Goal: Information Seeking & Learning: Get advice/opinions

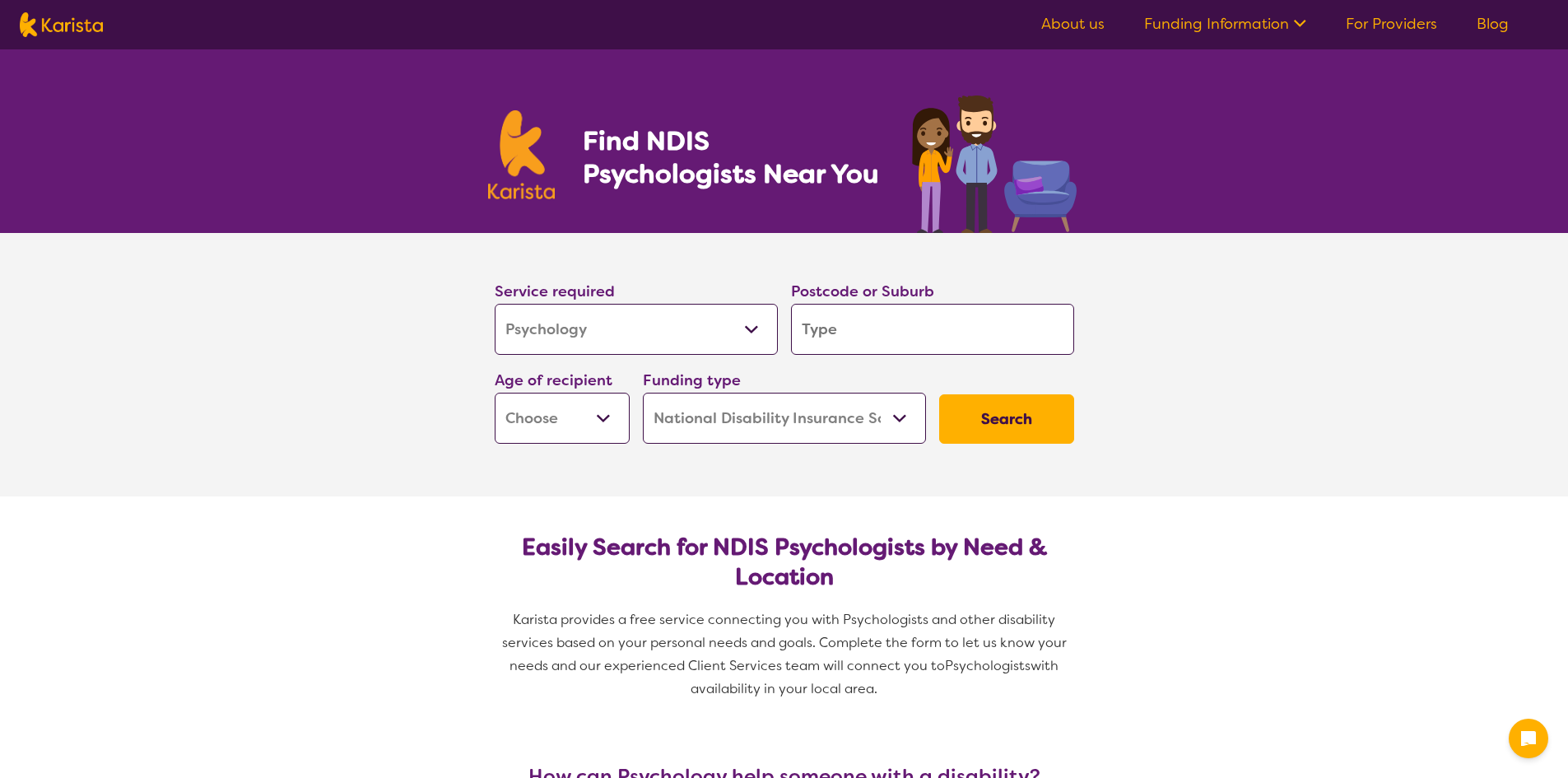
select select "Psychology"
select select "NDIS"
select select "Psychology"
select select "NDIS"
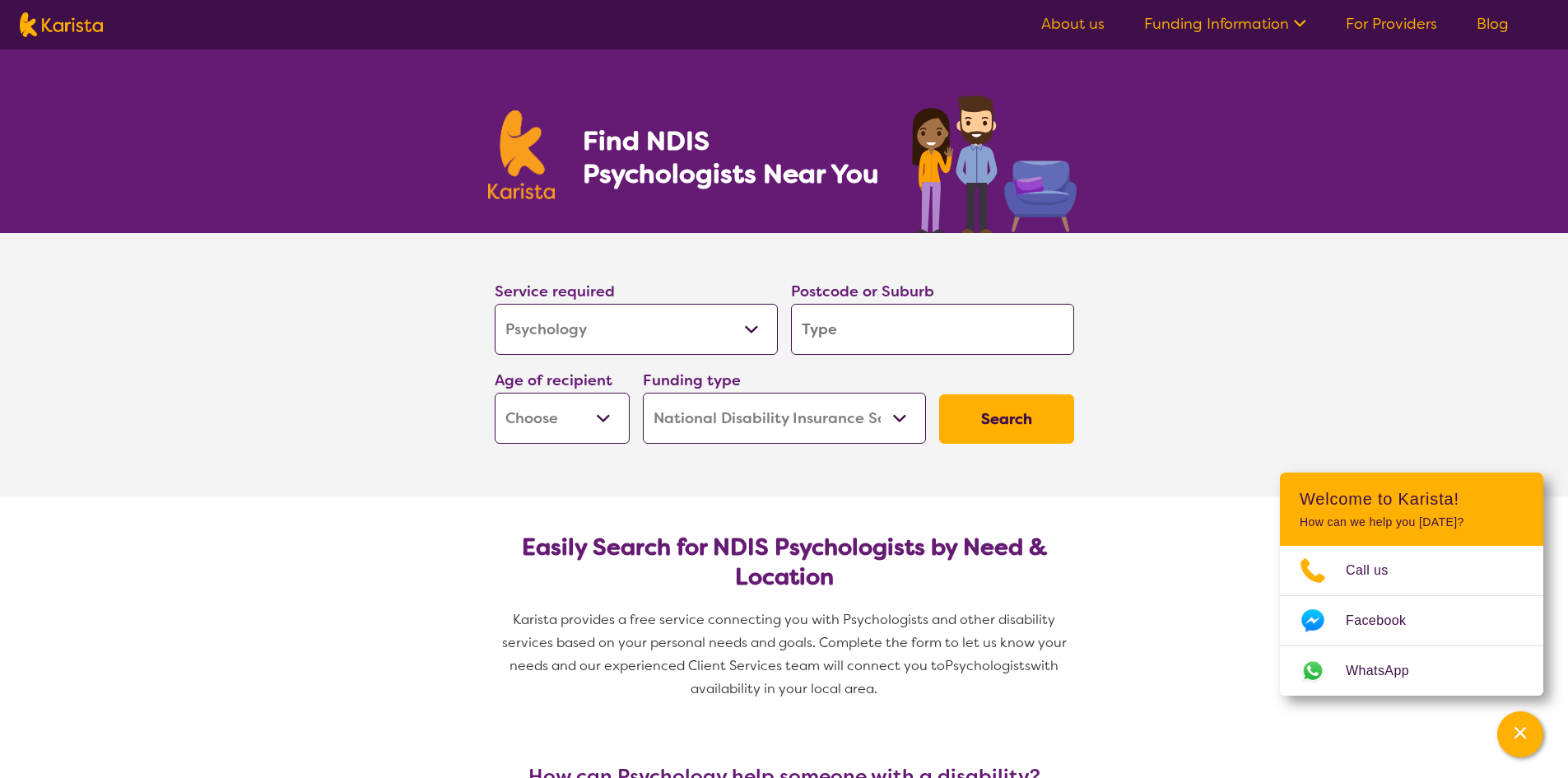
click at [601, 421] on select "Early Childhood - 0 to 9 Child - 10 to 11 Adolescent - 12 to 17 Adult - 18 to 6…" at bounding box center [562, 418] width 135 height 51
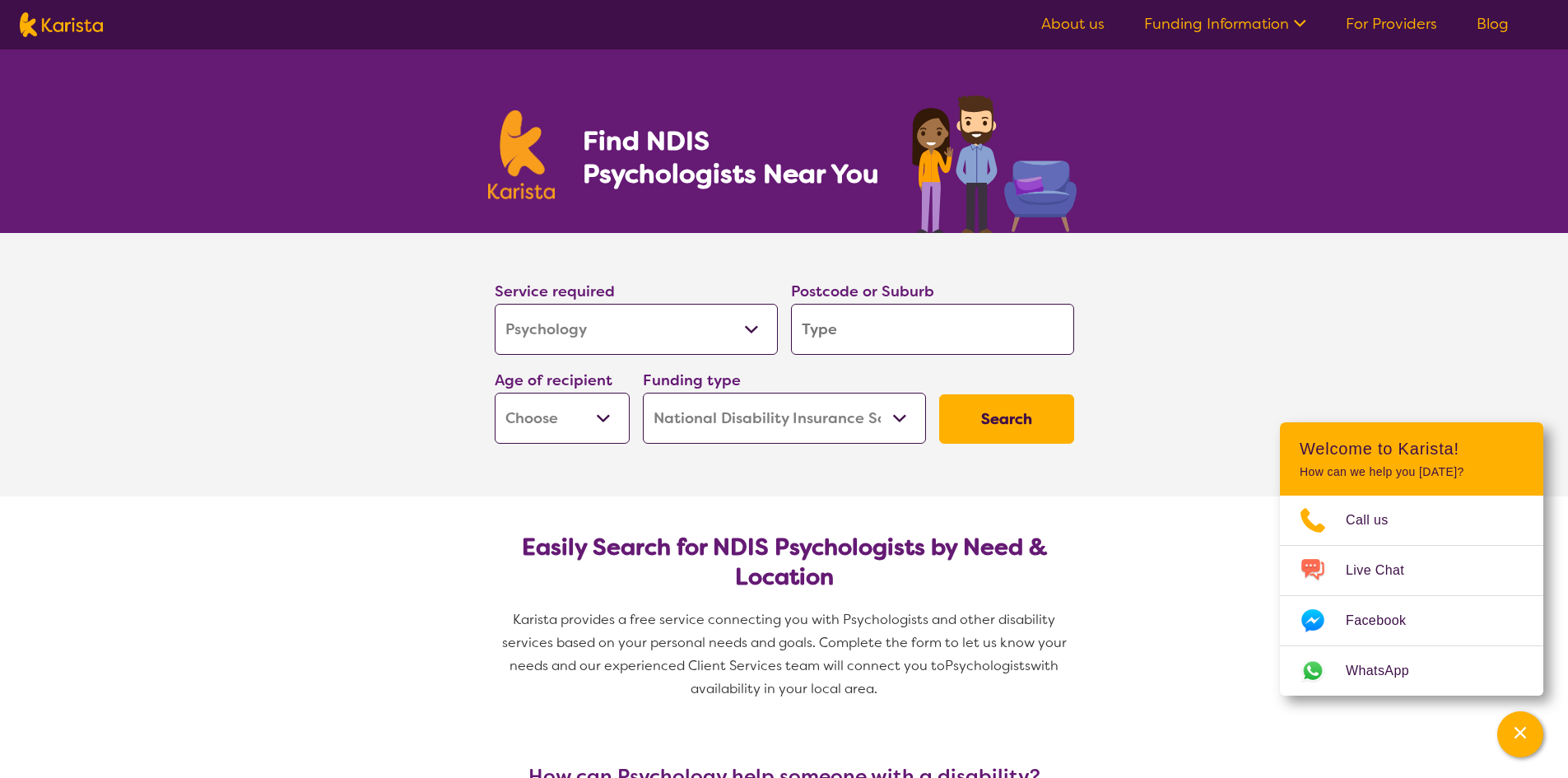
click at [603, 420] on select "Early Childhood - 0 to 9 Child - 10 to 11 Adolescent - 12 to 17 Adult - 18 to 6…" at bounding box center [562, 418] width 135 height 51
click at [603, 417] on select "Early Childhood - 0 to 9 Child - 10 to 11 Adolescent - 12 to 17 Adult - 18 to 6…" at bounding box center [562, 418] width 135 height 51
select select "AD"
click at [495, 393] on select "Early Childhood - 0 to 9 Child - 10 to 11 Adolescent - 12 to 17 Adult - 18 to 6…" at bounding box center [562, 418] width 135 height 51
select select "AD"
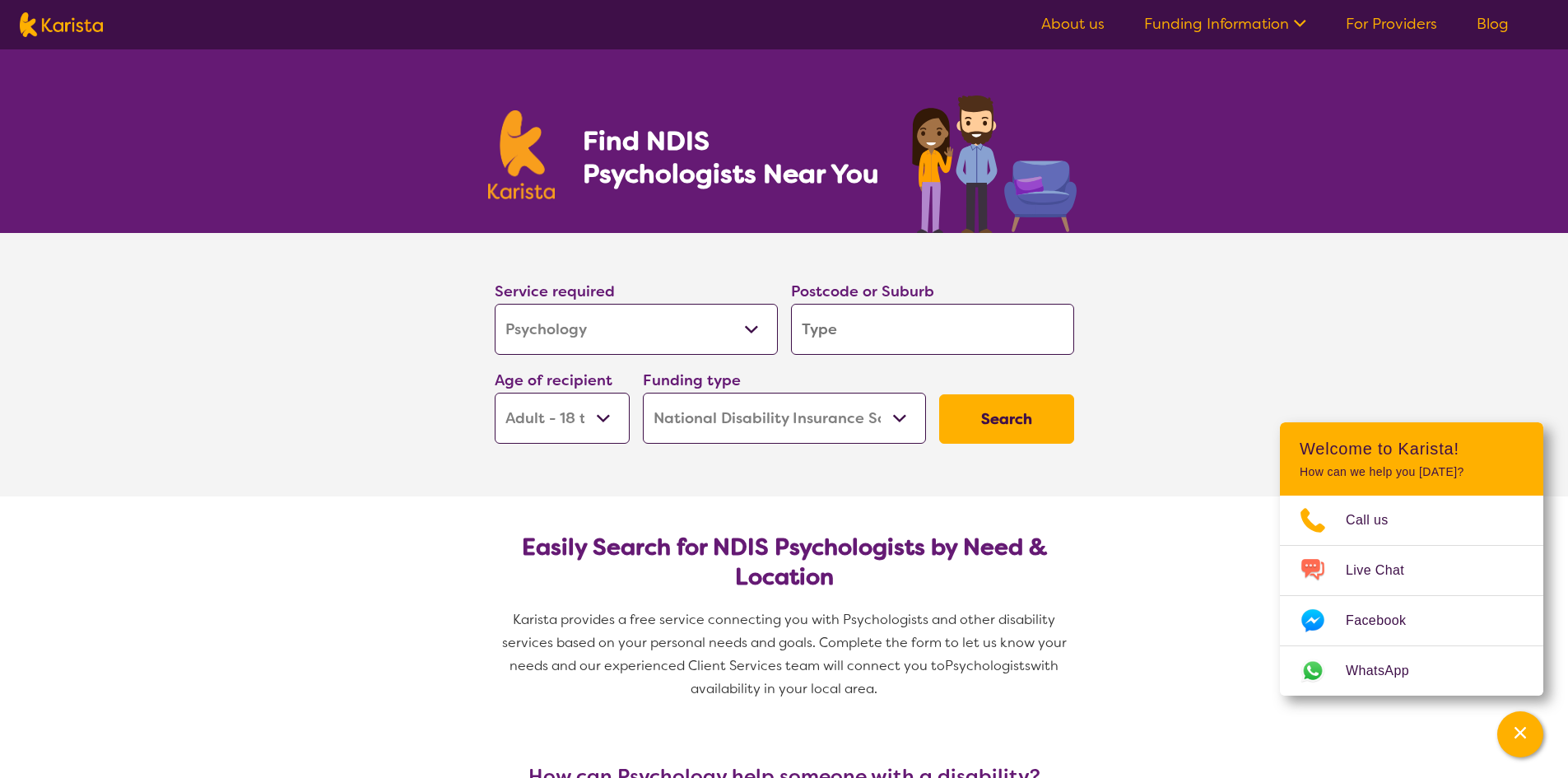
click at [898, 336] on input "search" at bounding box center [933, 329] width 283 height 51
click at [863, 330] on input "search" at bounding box center [933, 329] width 283 height 51
type input "4"
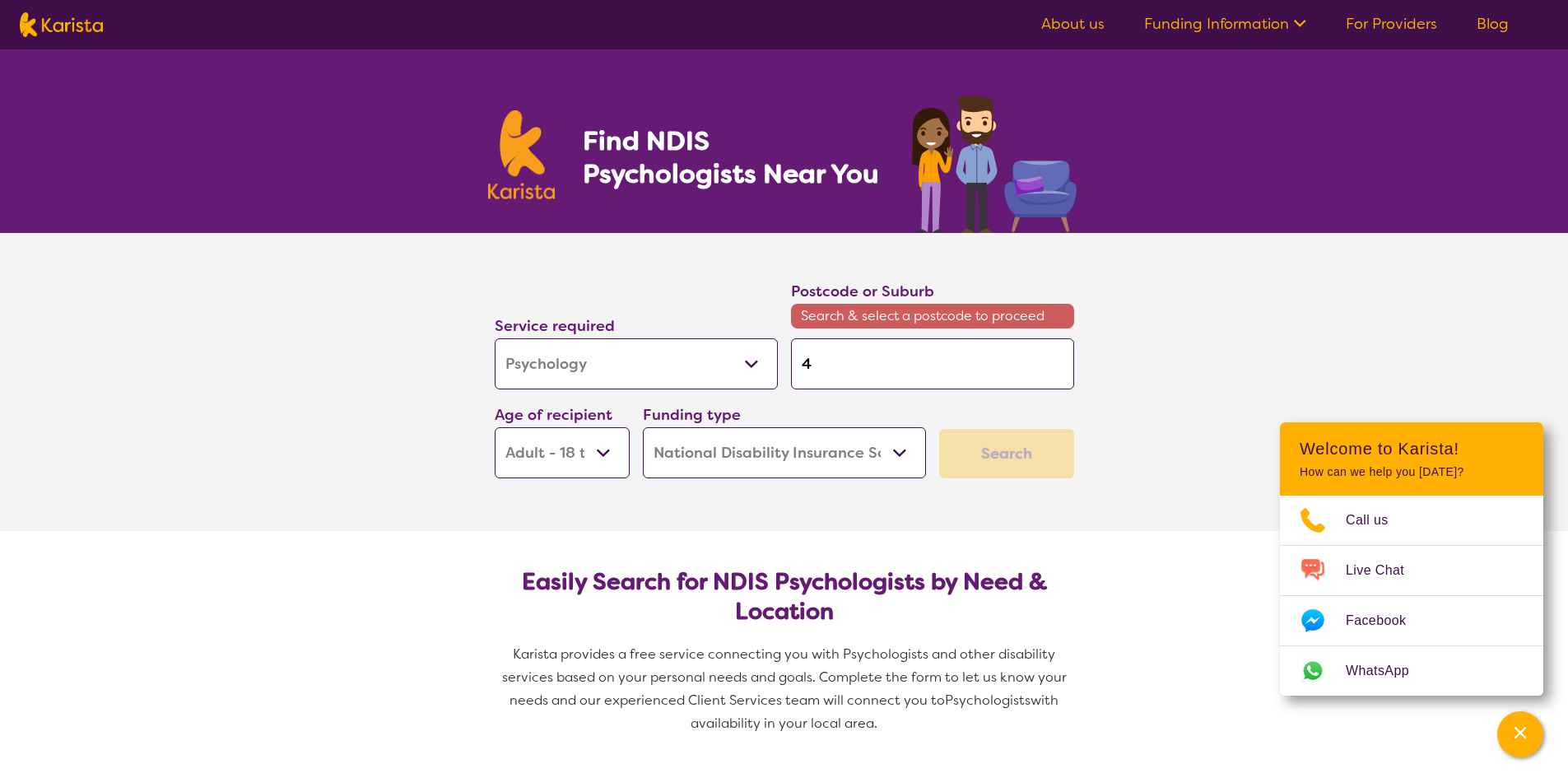
type input "41"
type input "413"
type input "4131"
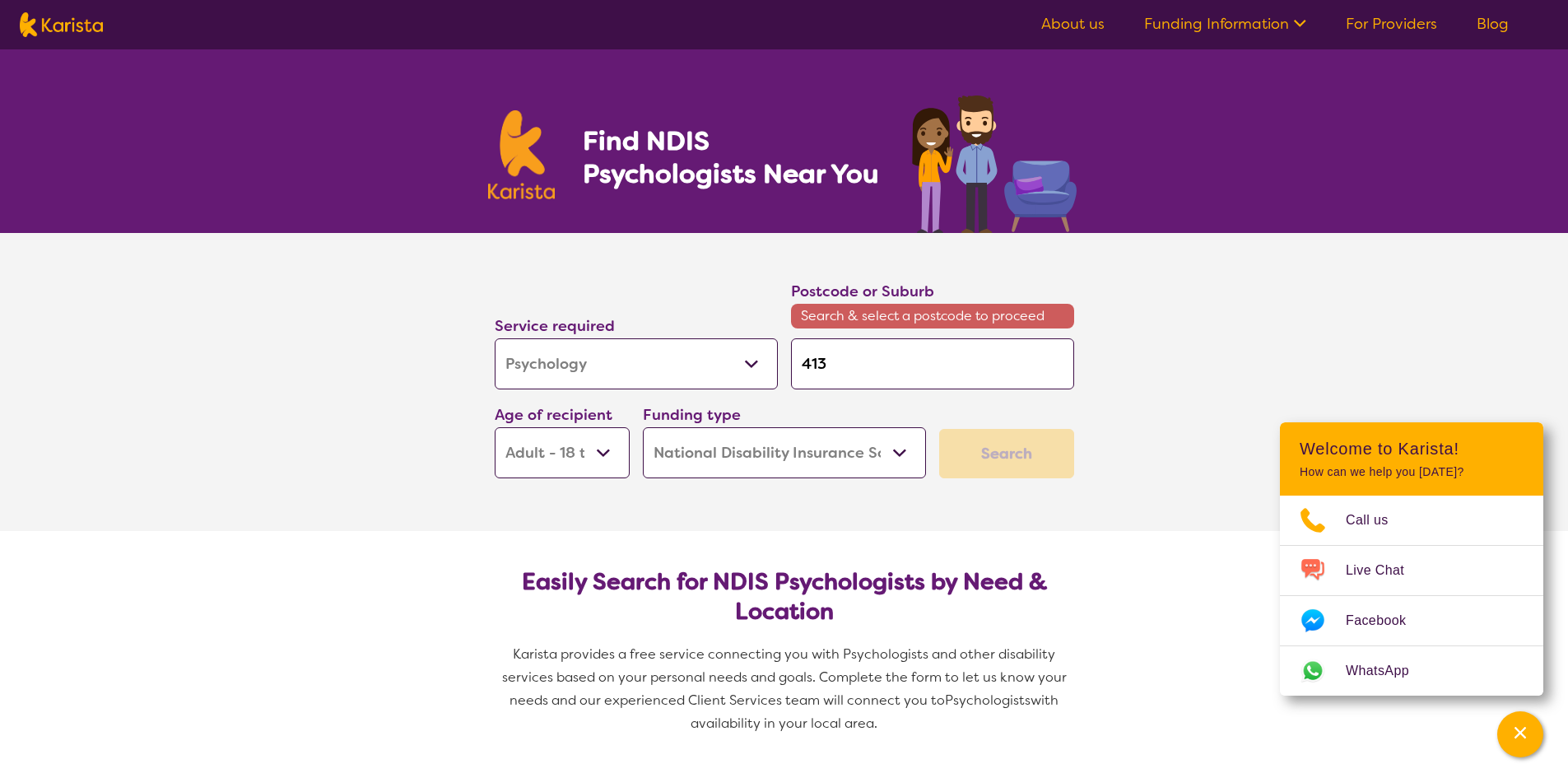
type input "4131"
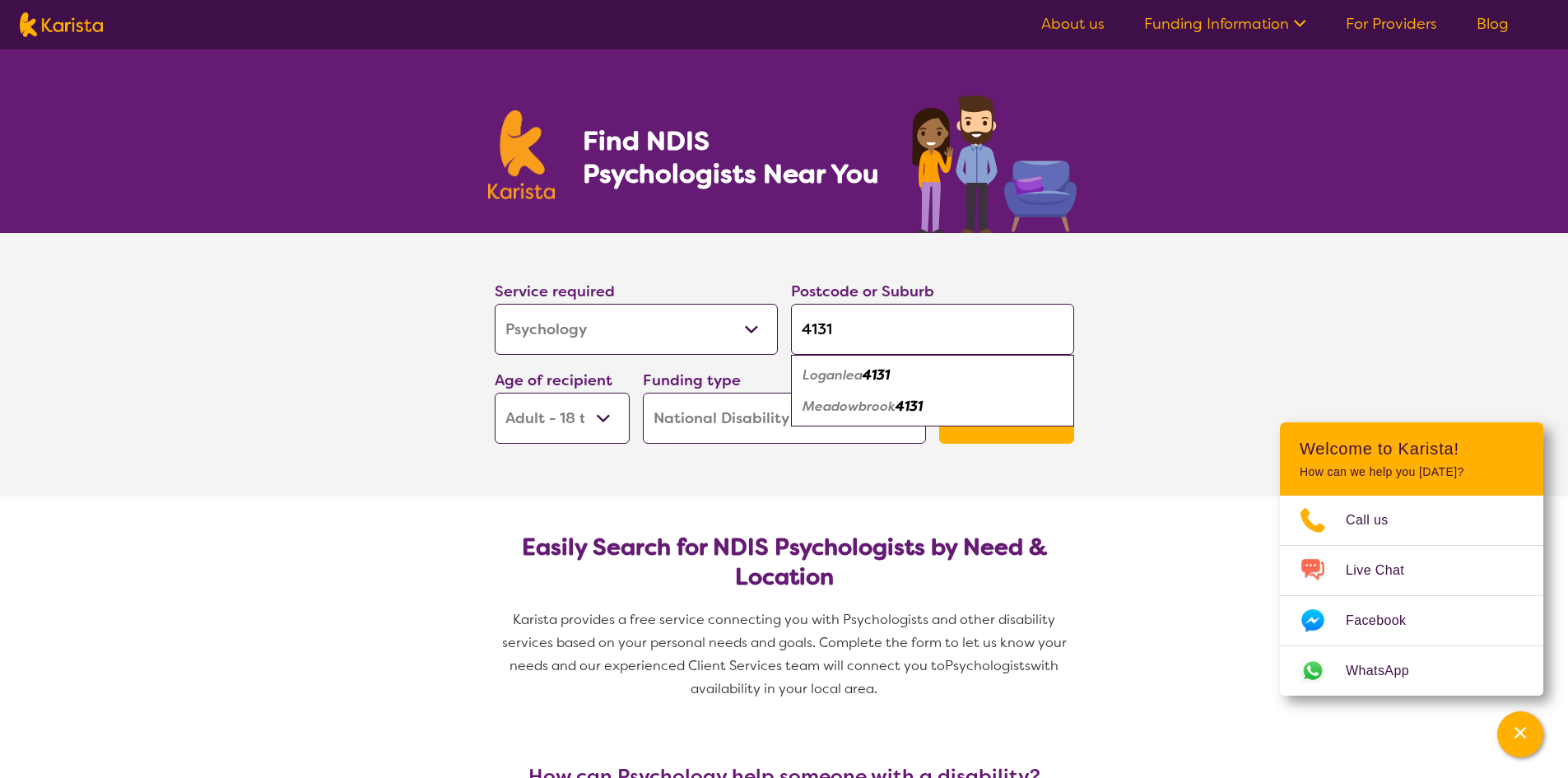
type input "4131"
click at [877, 370] on em "4131" at bounding box center [876, 375] width 27 height 17
click at [866, 326] on input "4131" at bounding box center [933, 329] width 283 height 51
click at [865, 327] on input "4131" at bounding box center [933, 329] width 283 height 51
click at [981, 423] on button "Search" at bounding box center [1007, 419] width 135 height 49
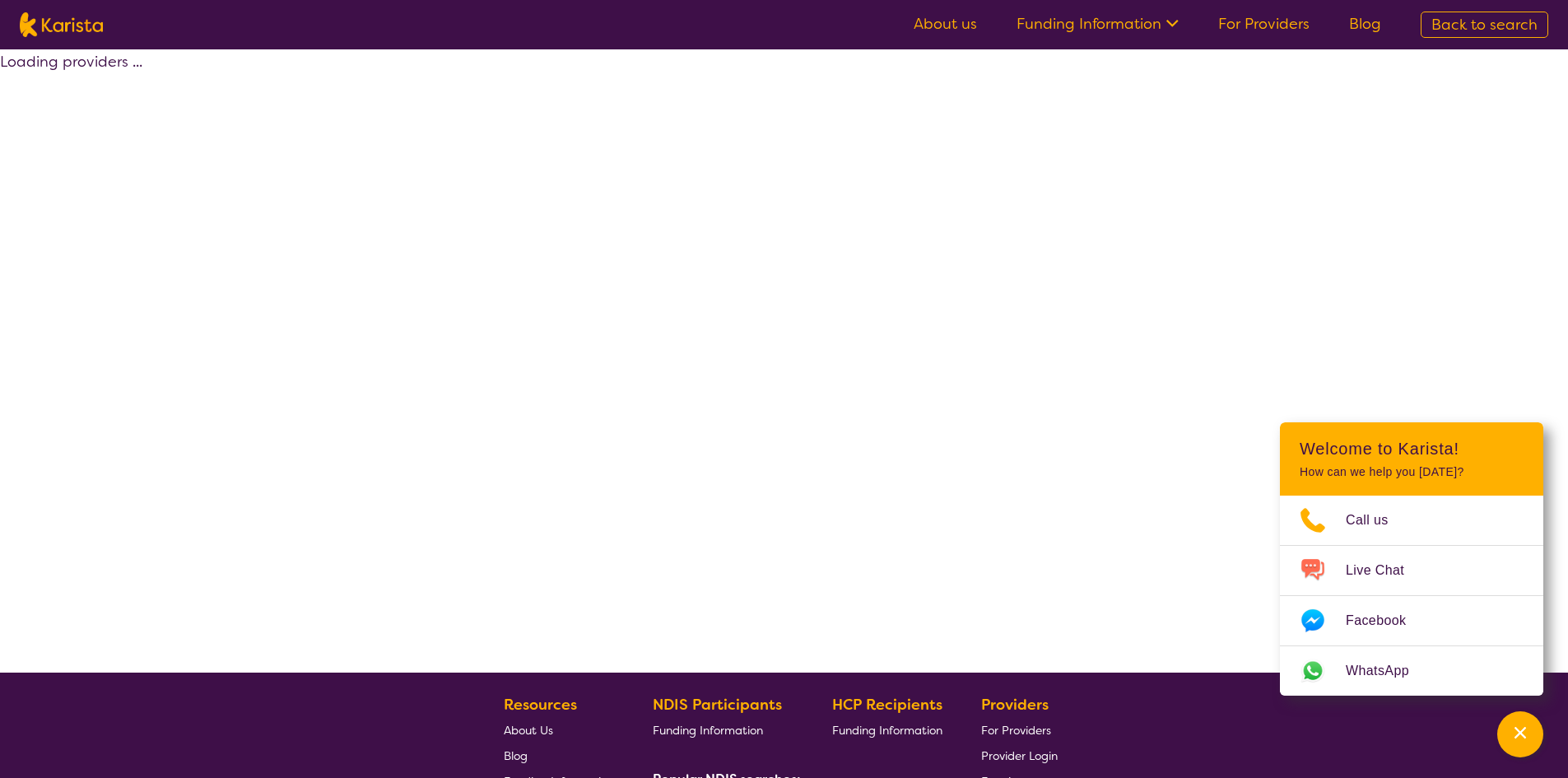
select select "by_score"
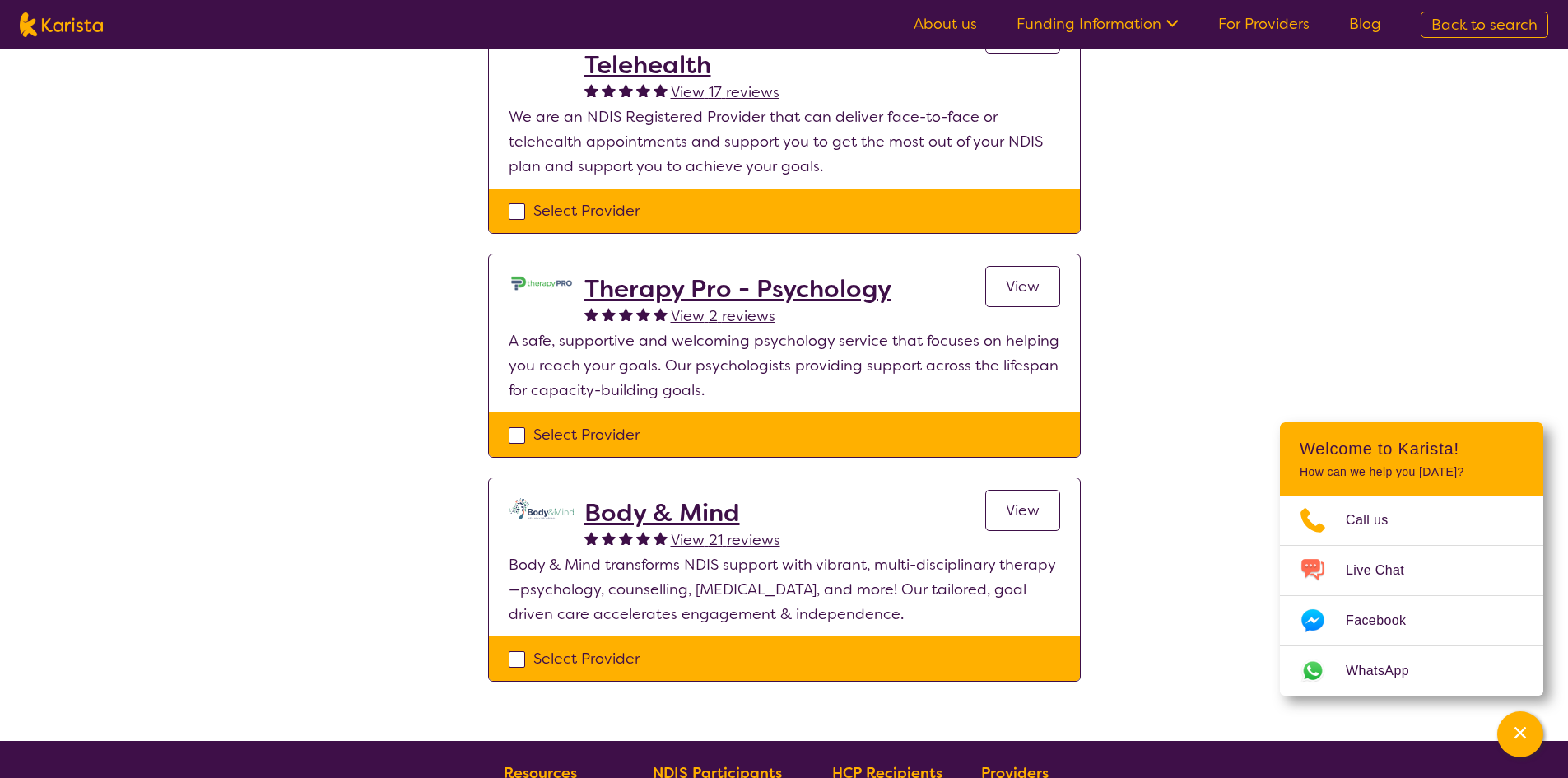
scroll to position [247, 0]
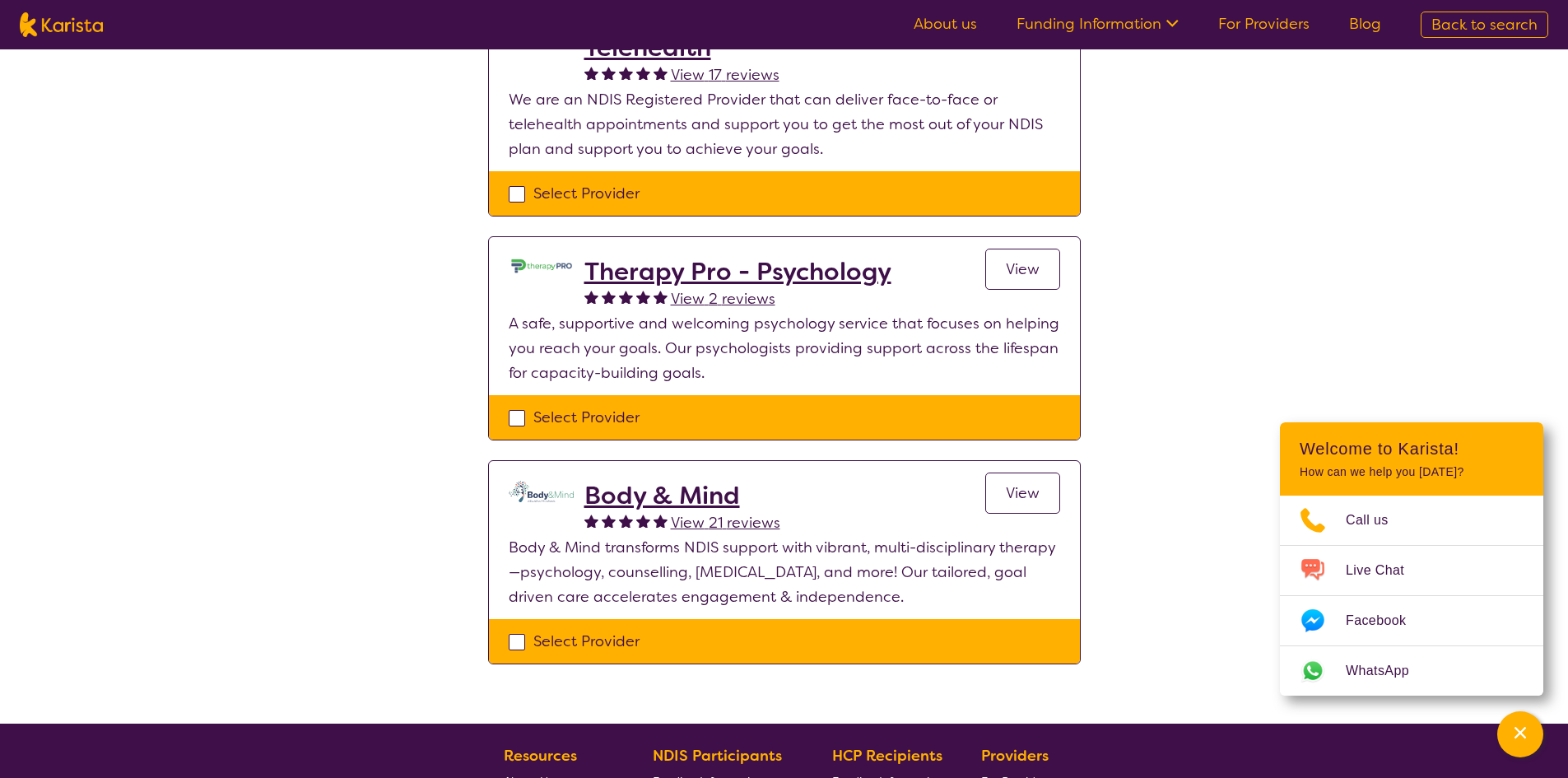
click at [1029, 497] on span "View" at bounding box center [1022, 493] width 34 height 20
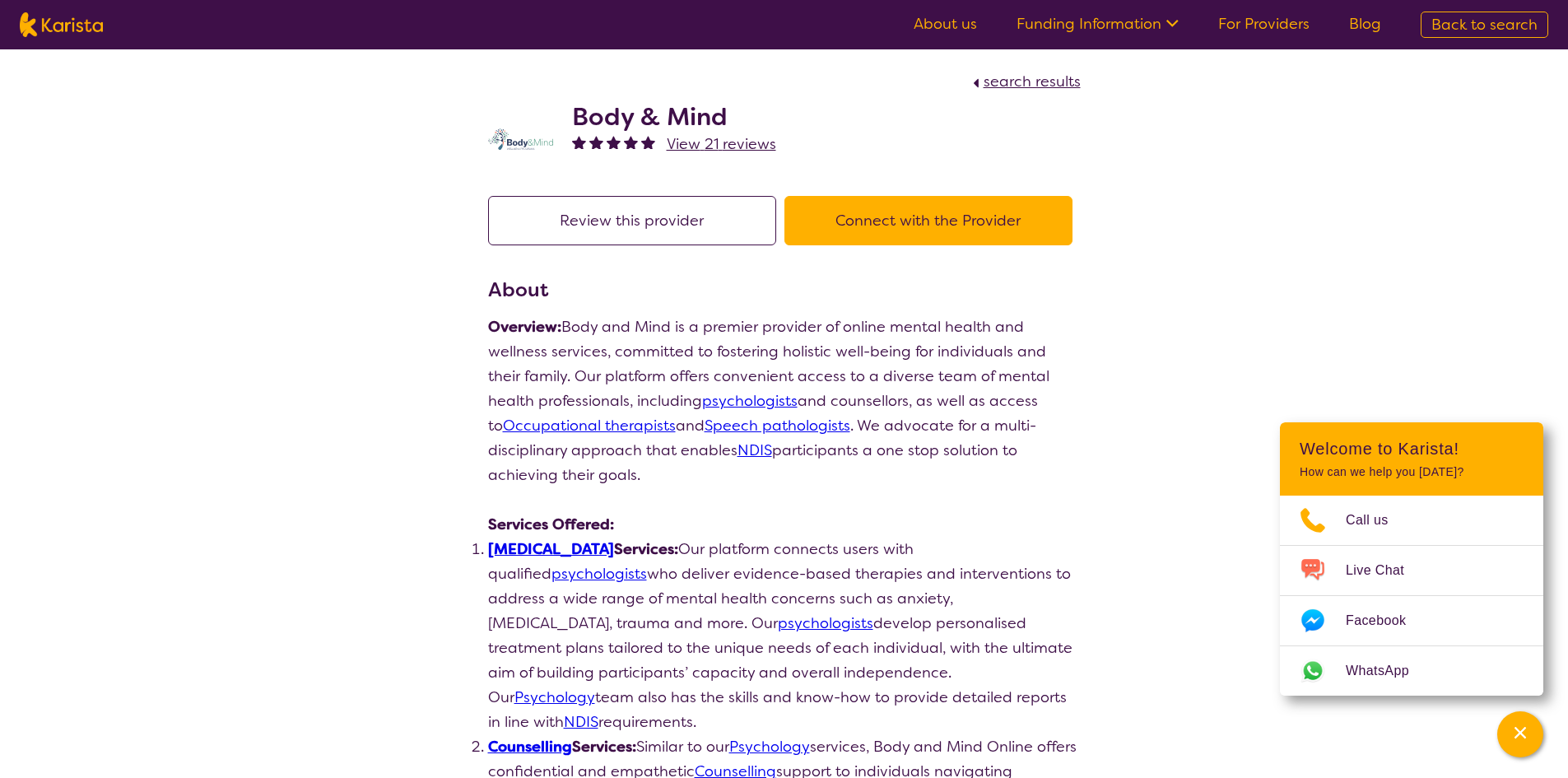
click at [924, 226] on button "Connect with the Provider" at bounding box center [928, 221] width 288 height 49
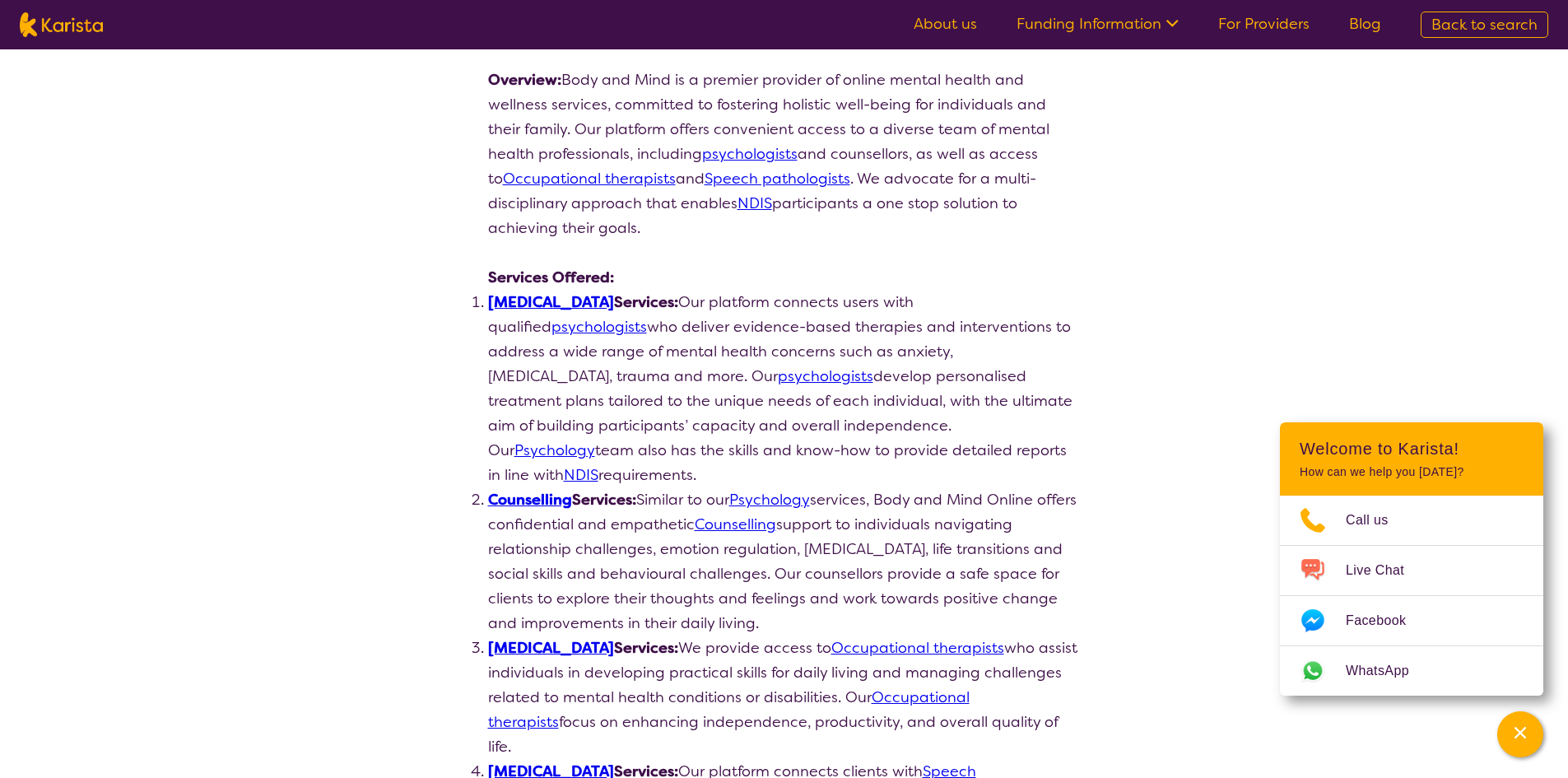
select select "by_score"
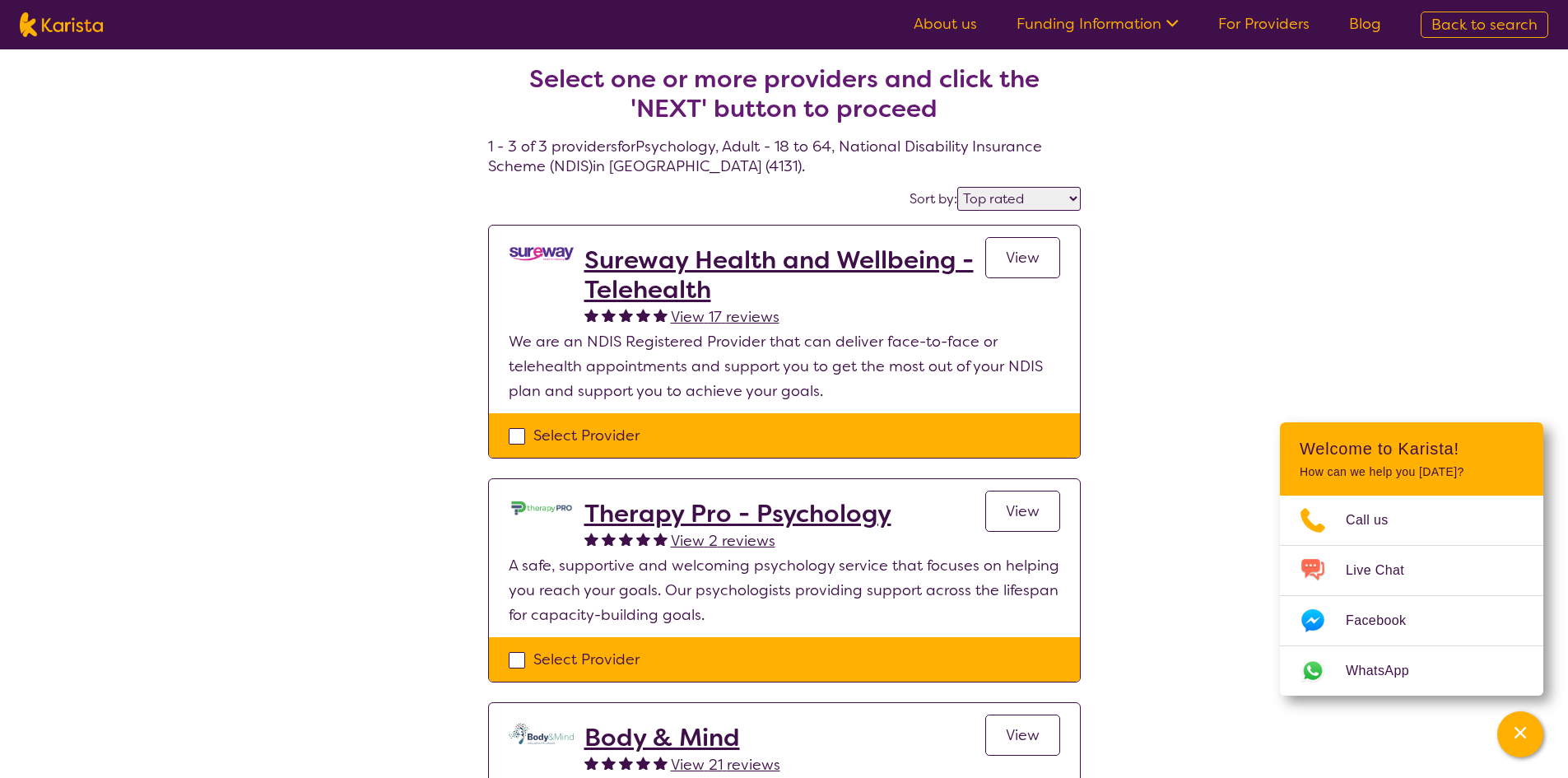
scroll to position [0, 0]
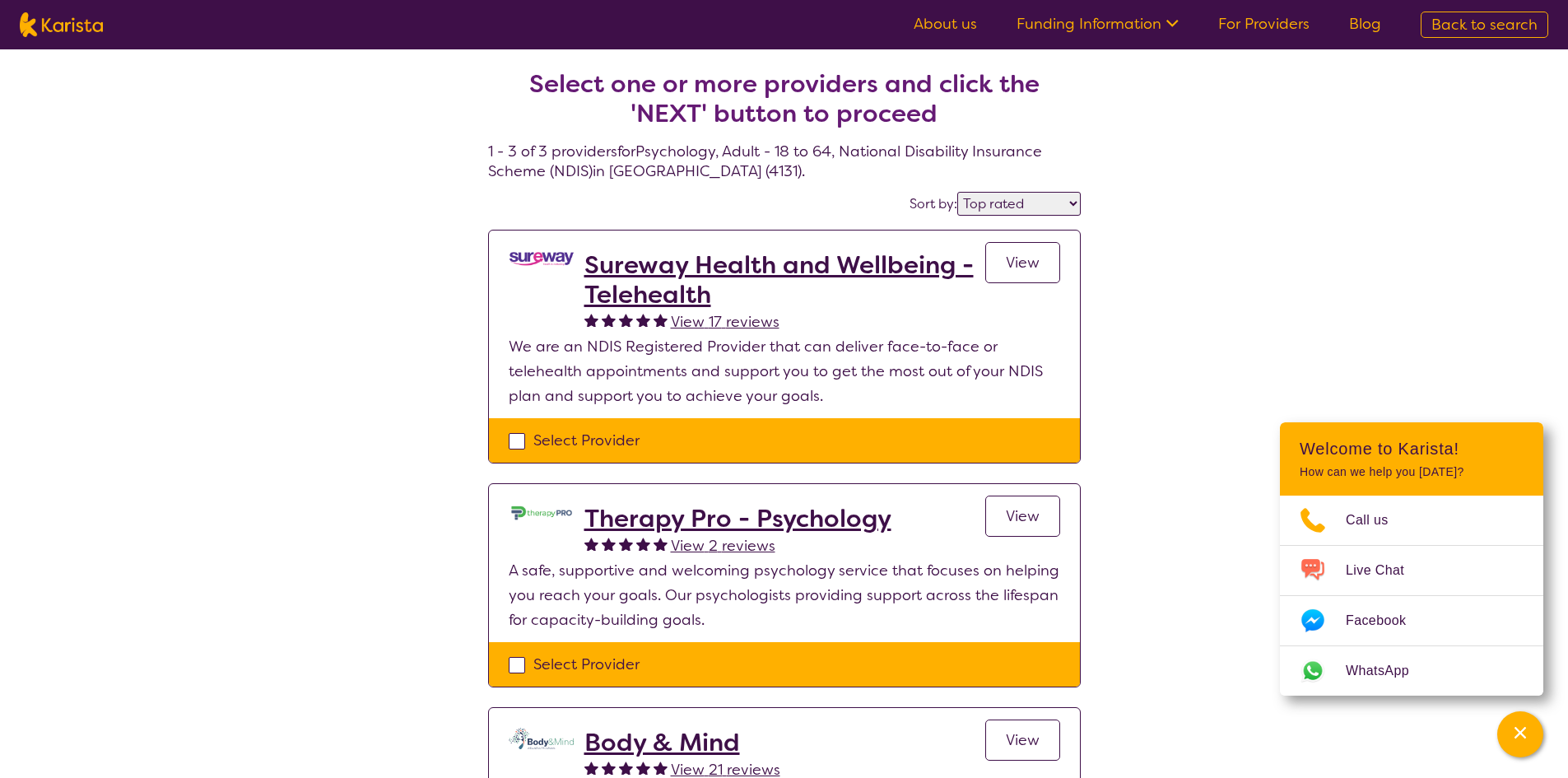
click at [654, 262] on h2 "Sureway Health and Wellbeing - Telehealth" at bounding box center [784, 280] width 401 height 59
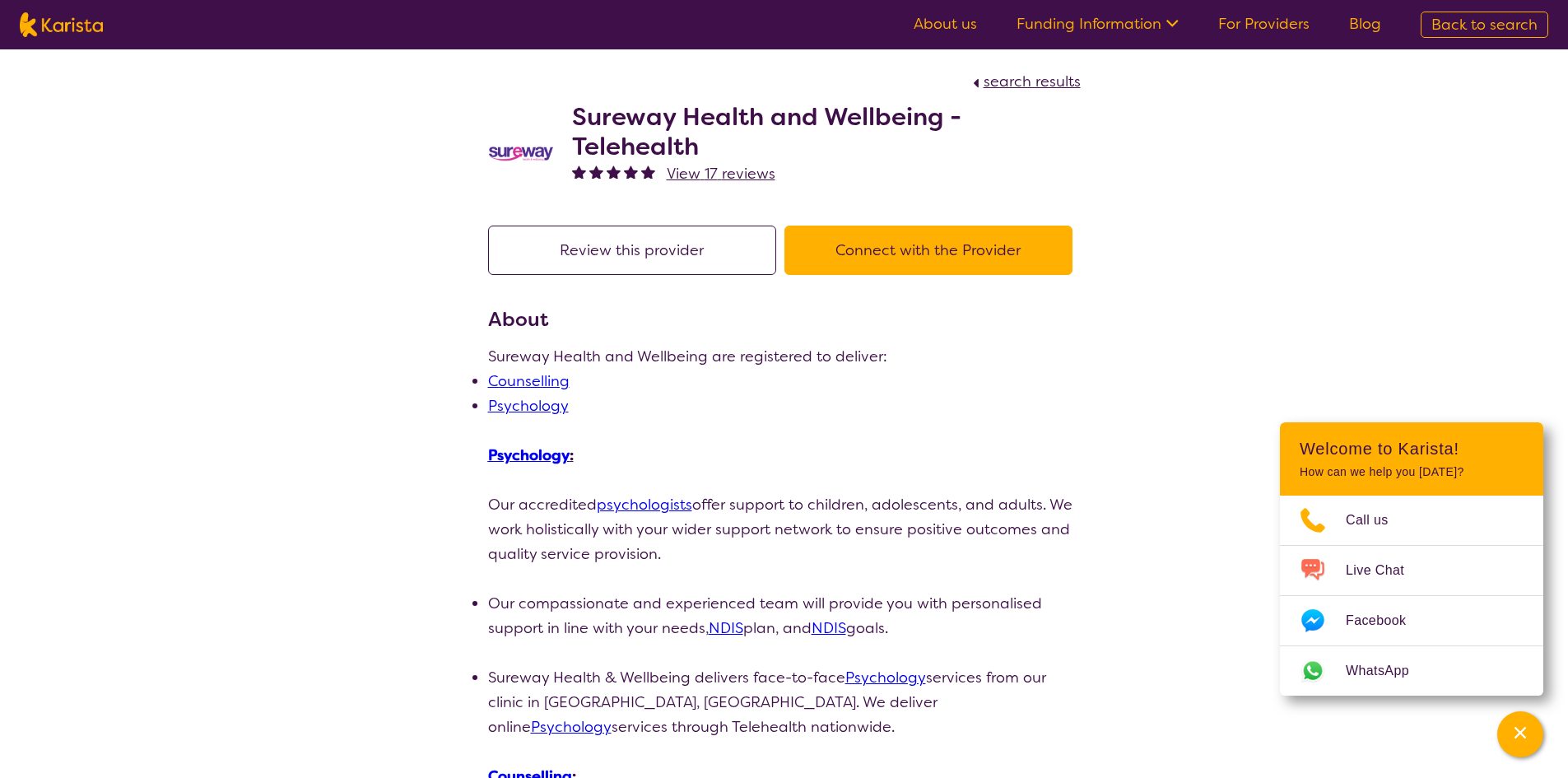
select select "by_score"
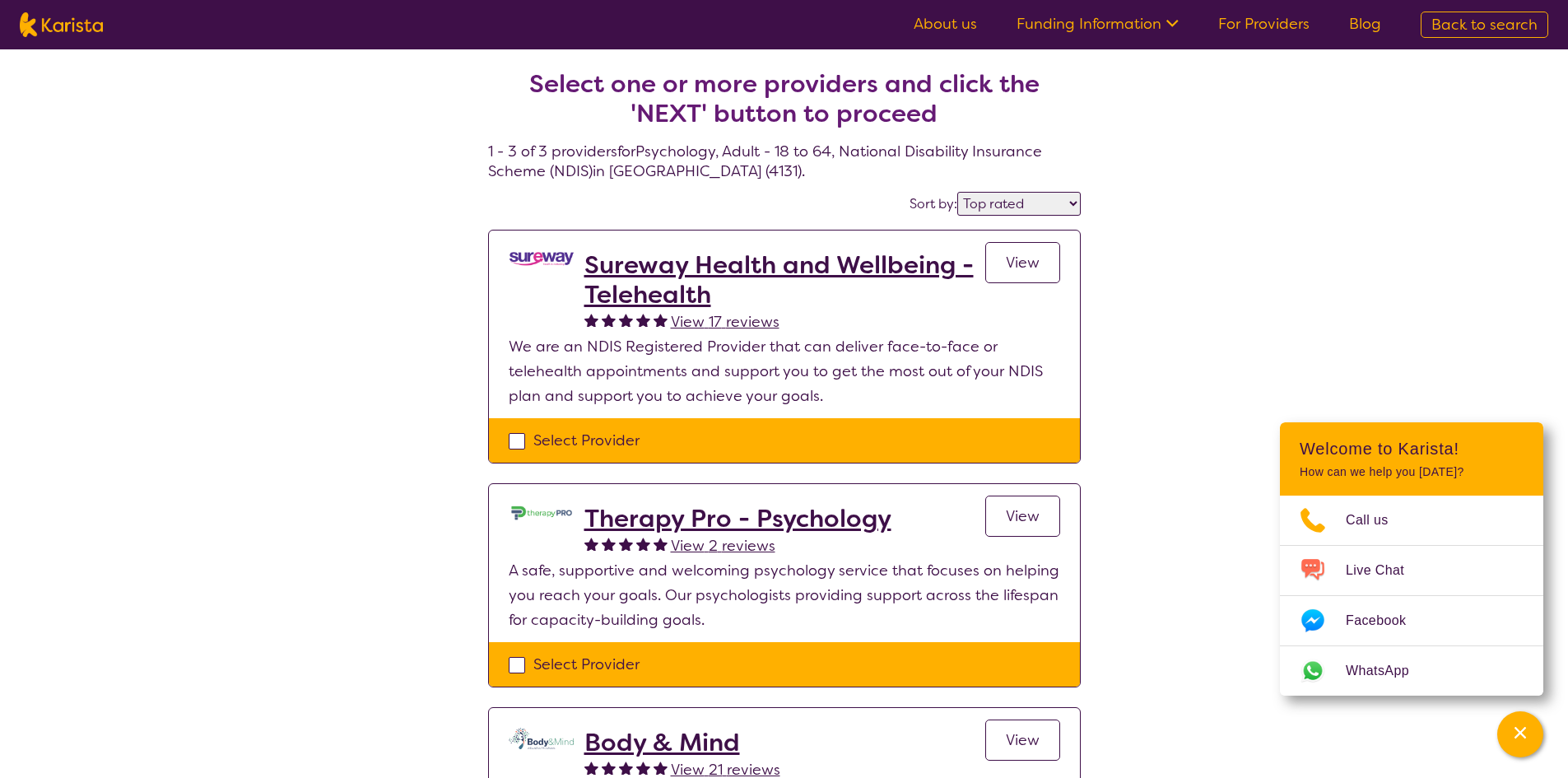
click at [672, 517] on h2 "Therapy Pro - Psychology" at bounding box center [737, 519] width 307 height 30
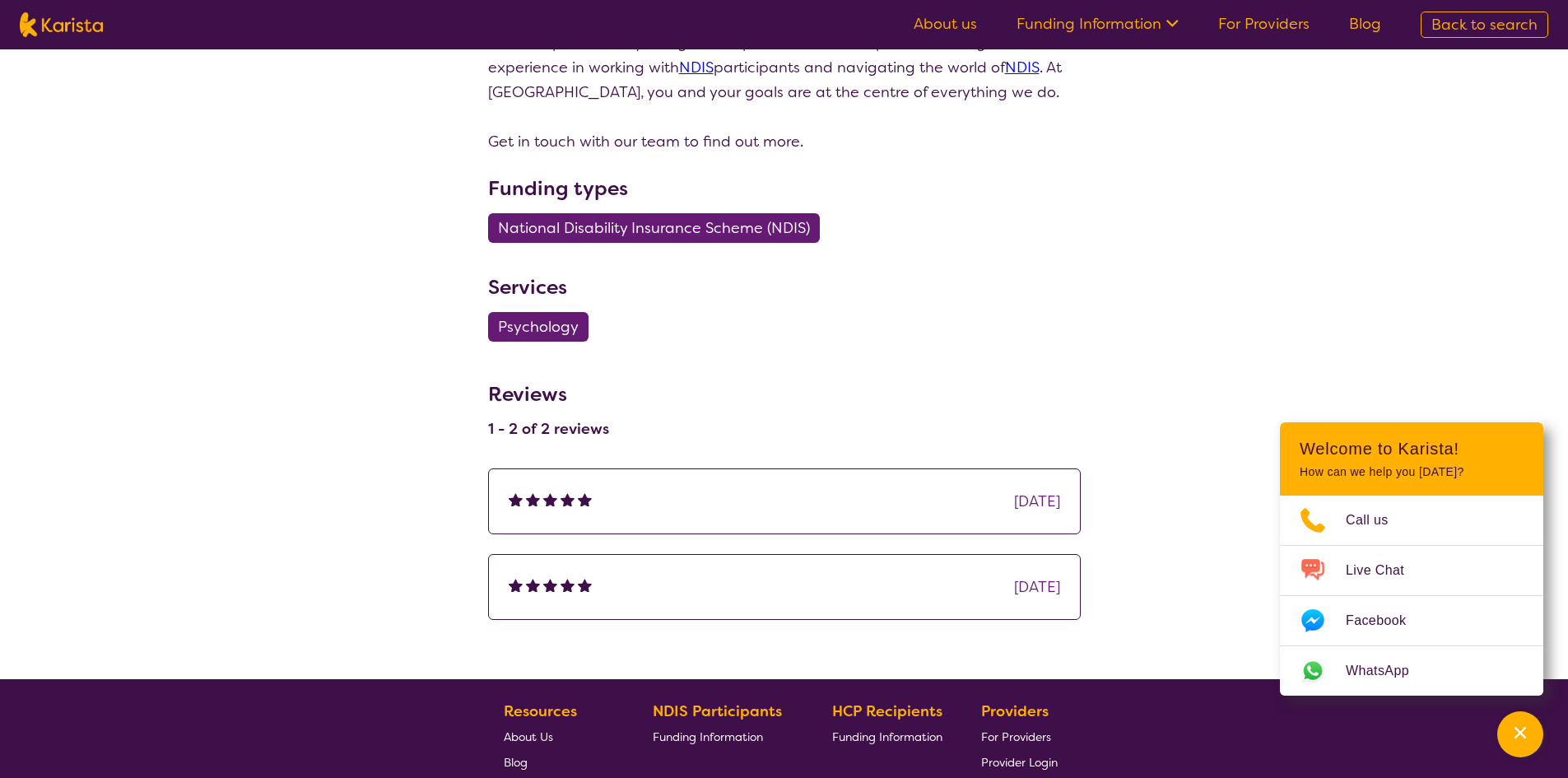
scroll to position [906, 0]
